Goal: Information Seeking & Learning: Learn about a topic

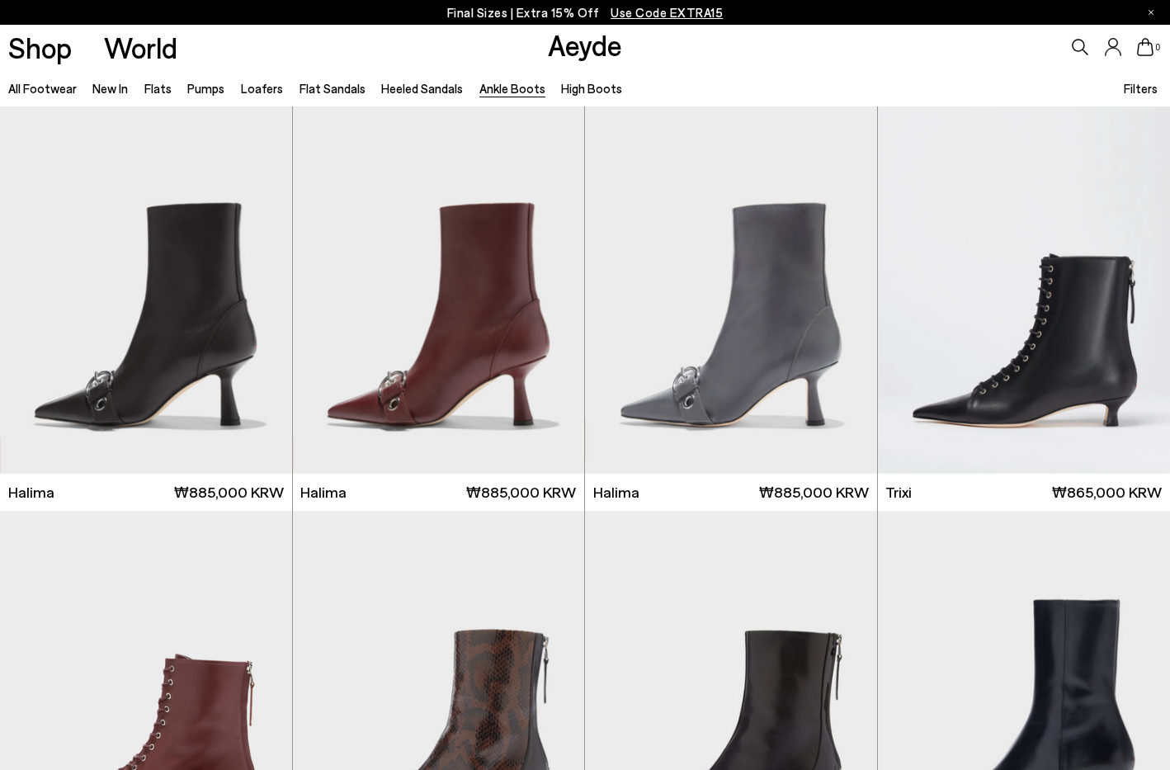
scroll to position [2919, 0]
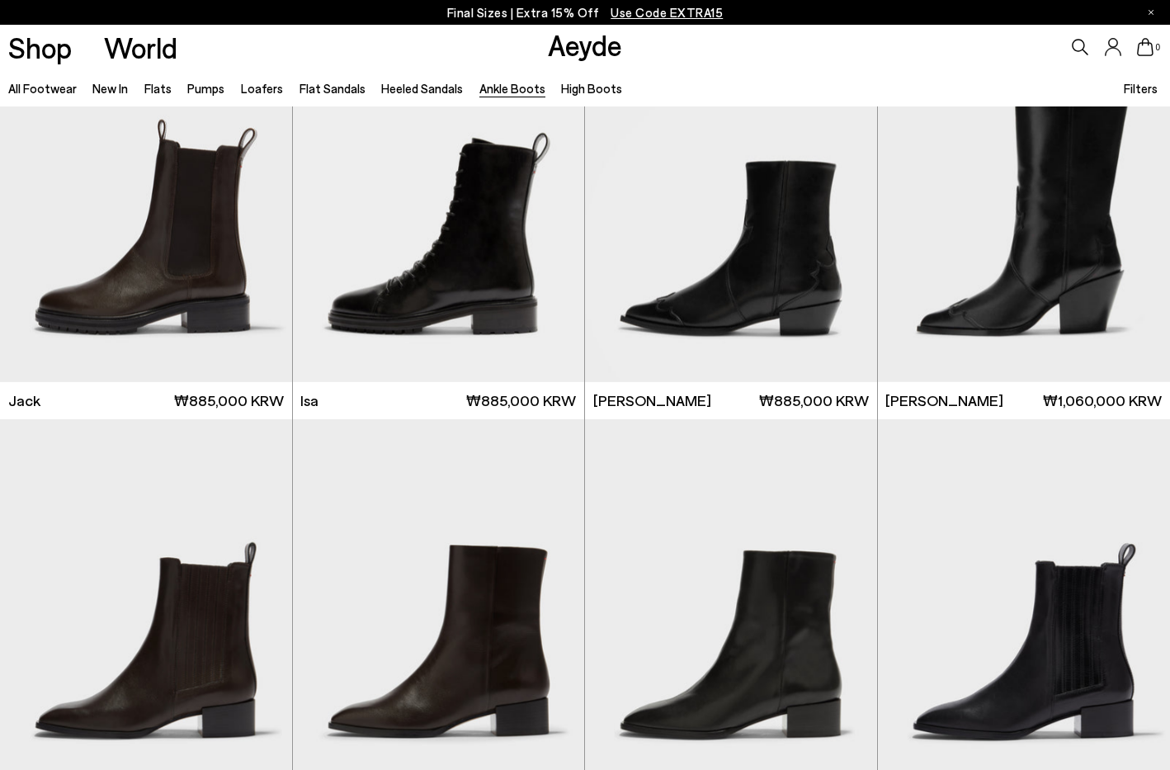
click at [590, 59] on link "Aeyde" at bounding box center [585, 44] width 74 height 35
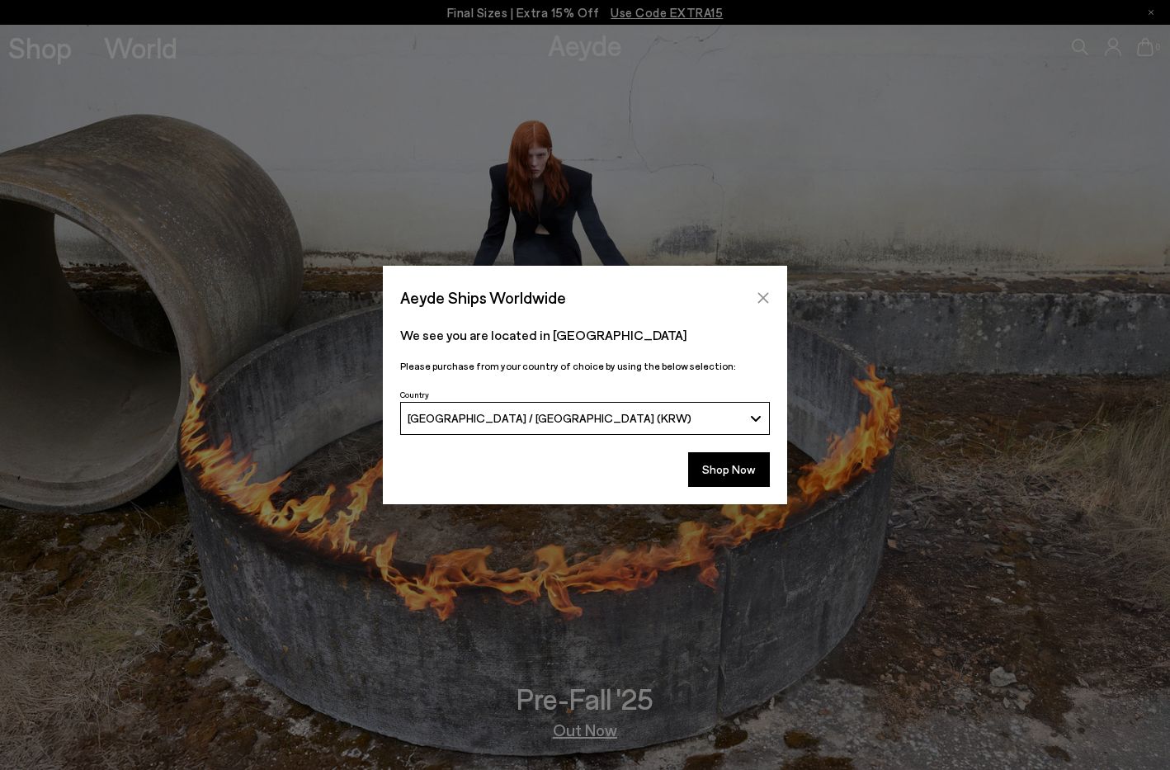
click at [763, 291] on icon "Close" at bounding box center [763, 297] width 13 height 13
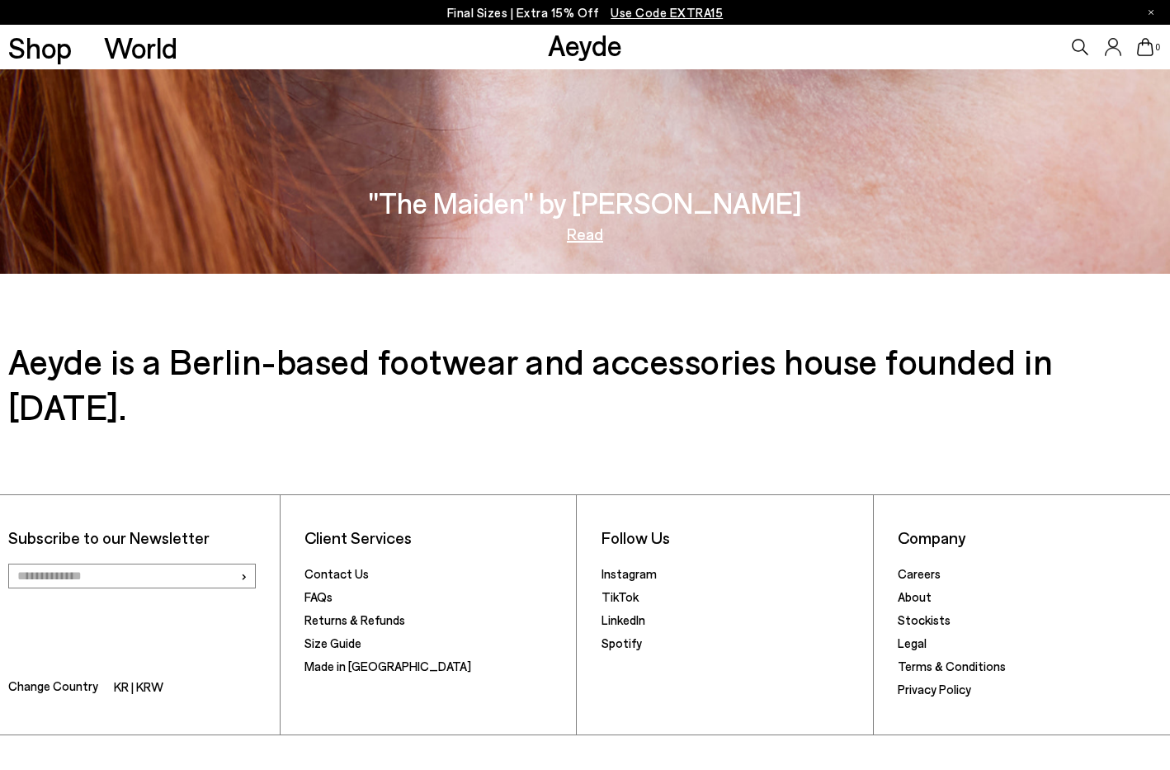
scroll to position [3015, 0]
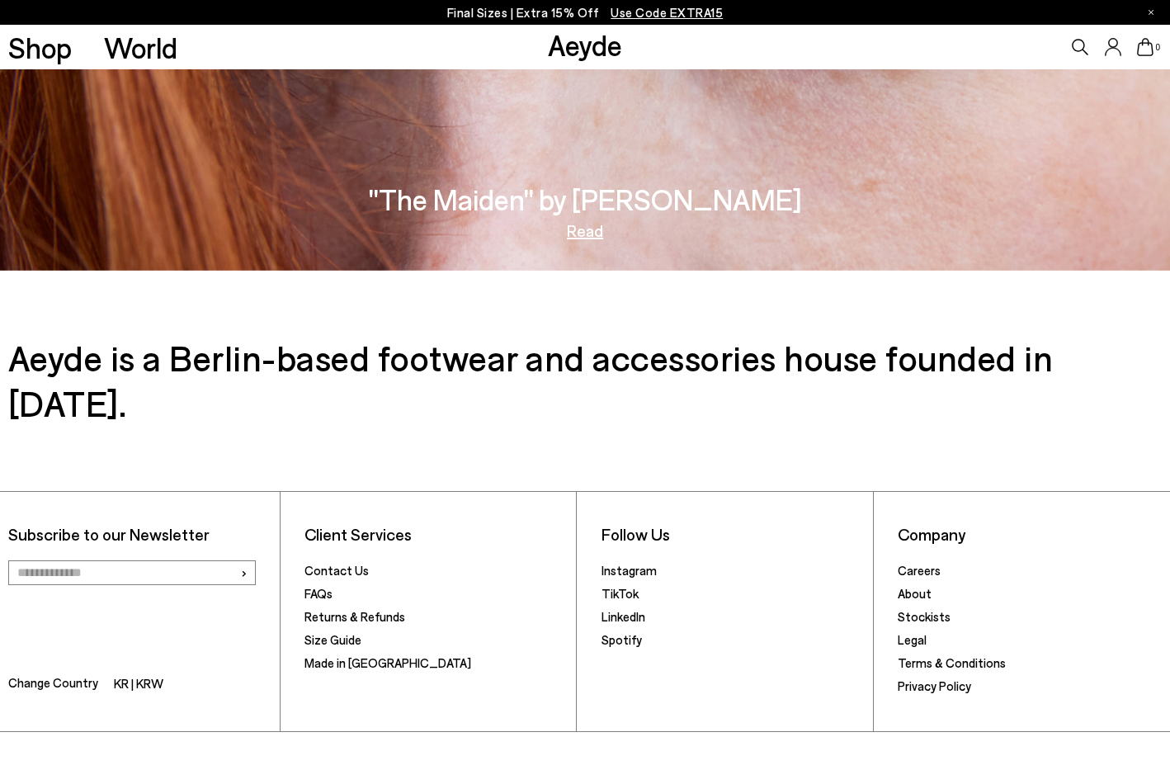
click at [612, 195] on h3 ""The Maiden" by Tish Weinstock" at bounding box center [585, 199] width 433 height 29
click at [586, 234] on link "Read" at bounding box center [585, 230] width 36 height 17
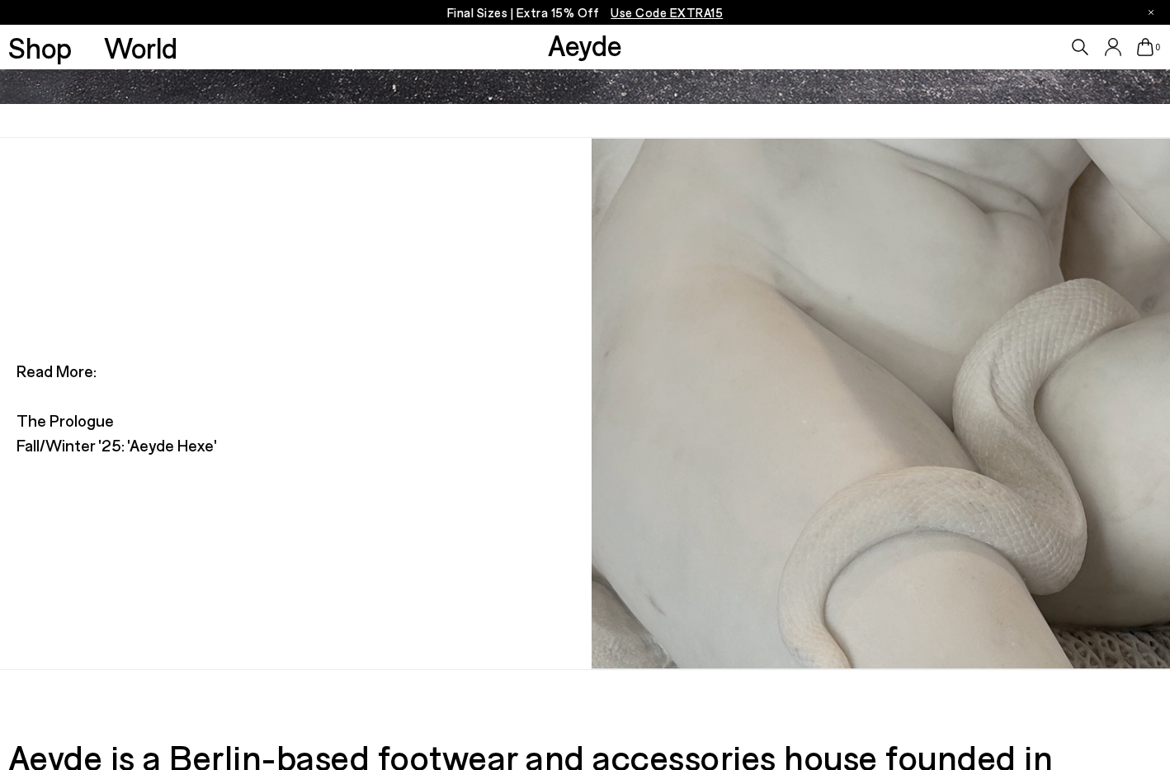
scroll to position [4952, 0]
